Goal: Information Seeking & Learning: Compare options

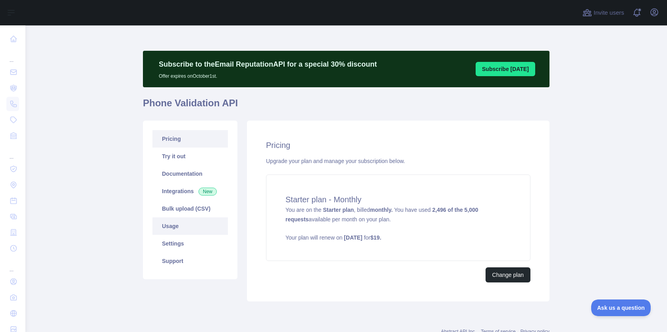
click at [191, 230] on link "Usage" at bounding box center [189, 225] width 75 height 17
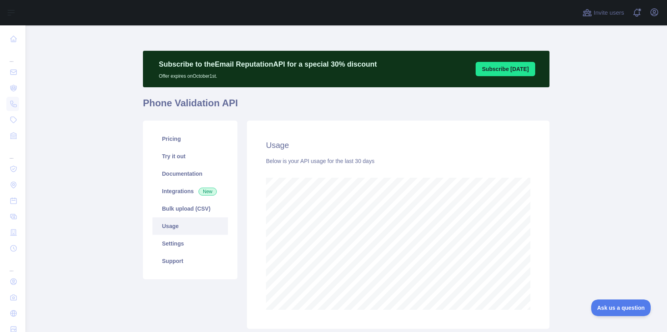
scroll to position [307, 635]
click at [172, 141] on link "Pricing" at bounding box center [189, 138] width 75 height 17
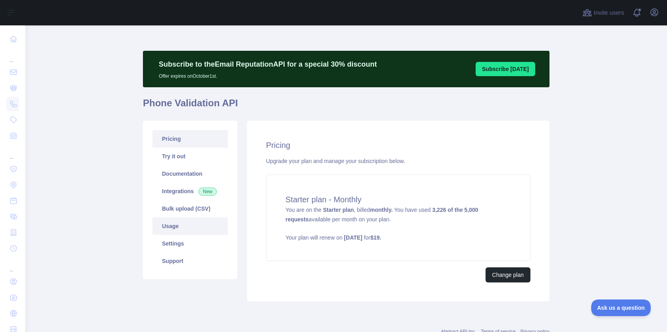
click at [172, 230] on link "Usage" at bounding box center [189, 225] width 75 height 17
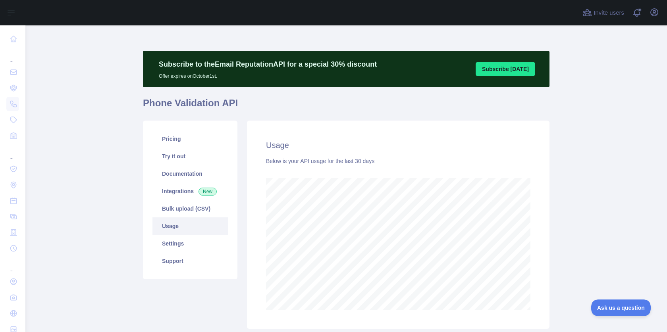
scroll to position [307, 635]
click at [175, 142] on link "Pricing" at bounding box center [189, 138] width 75 height 17
